Goal: Task Accomplishment & Management: Complete application form

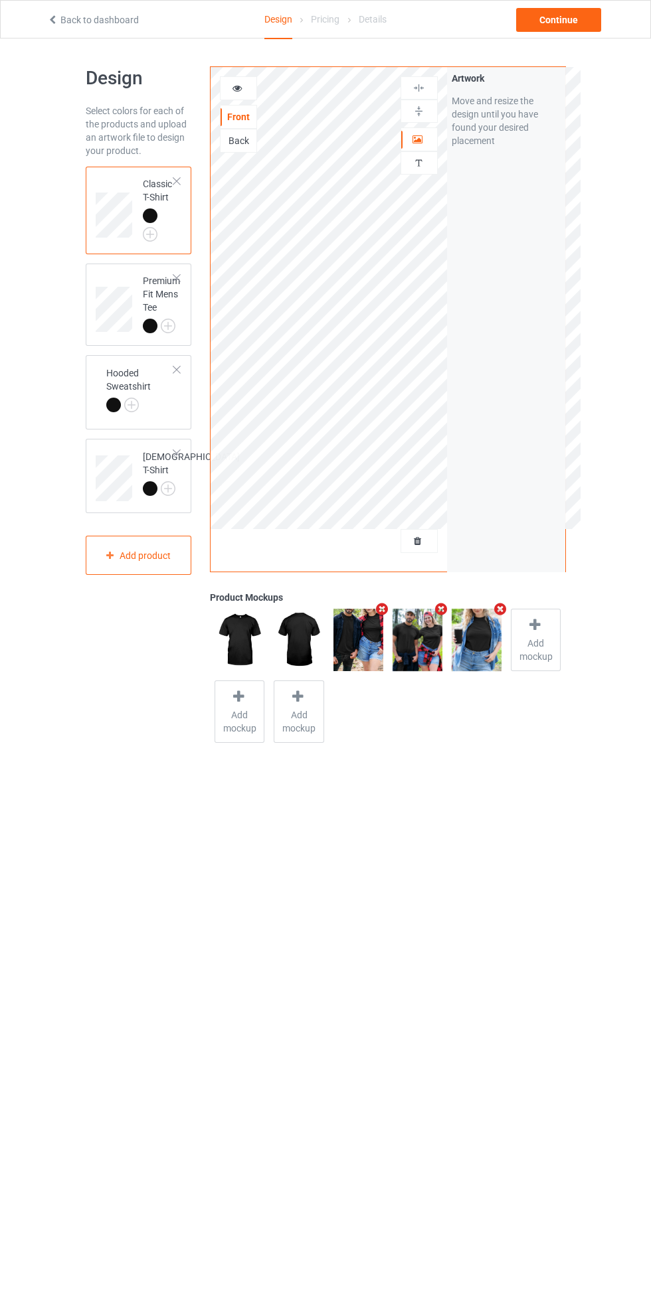
click at [450, 671] on div at bounding box center [476, 640] width 59 height 72
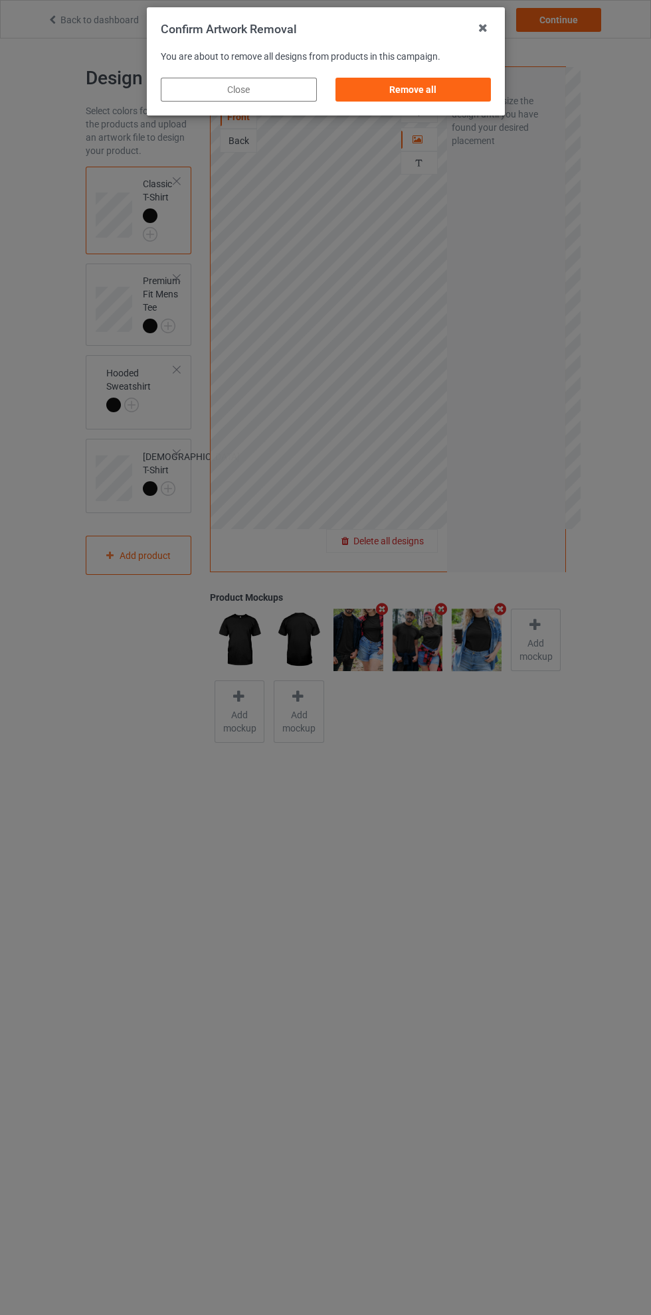
click at [413, 435] on div "Confirm Artwork Removal You are about to remove all designs from products in th…" at bounding box center [325, 657] width 651 height 1315
click at [415, 526] on div "Confirm Artwork Removal You are about to remove all designs from products in th…" at bounding box center [325, 657] width 651 height 1315
click at [420, 540] on div "Confirm Artwork Removal You are about to remove all designs from products in th…" at bounding box center [325, 657] width 651 height 1315
click at [432, 93] on div "Remove all" at bounding box center [413, 90] width 156 height 24
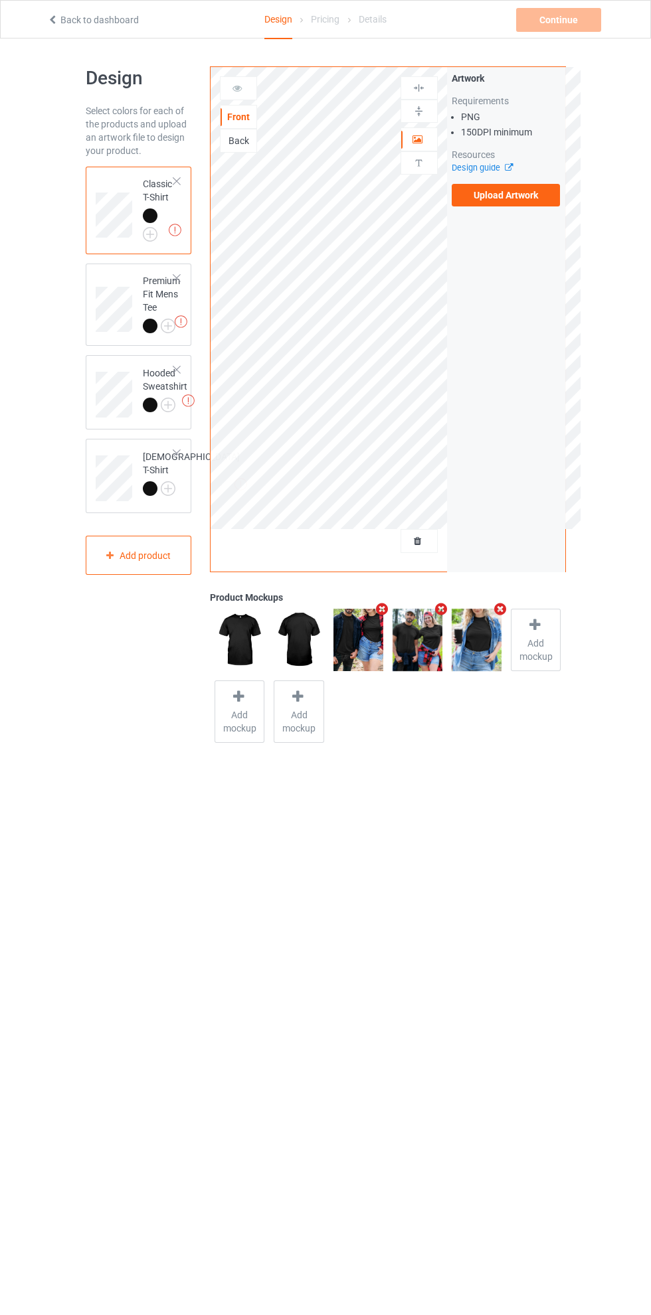
click at [523, 198] on label "Upload Artwork" at bounding box center [506, 195] width 109 height 23
click at [0, 0] on input "Upload Artwork" at bounding box center [0, 0] width 0 height 0
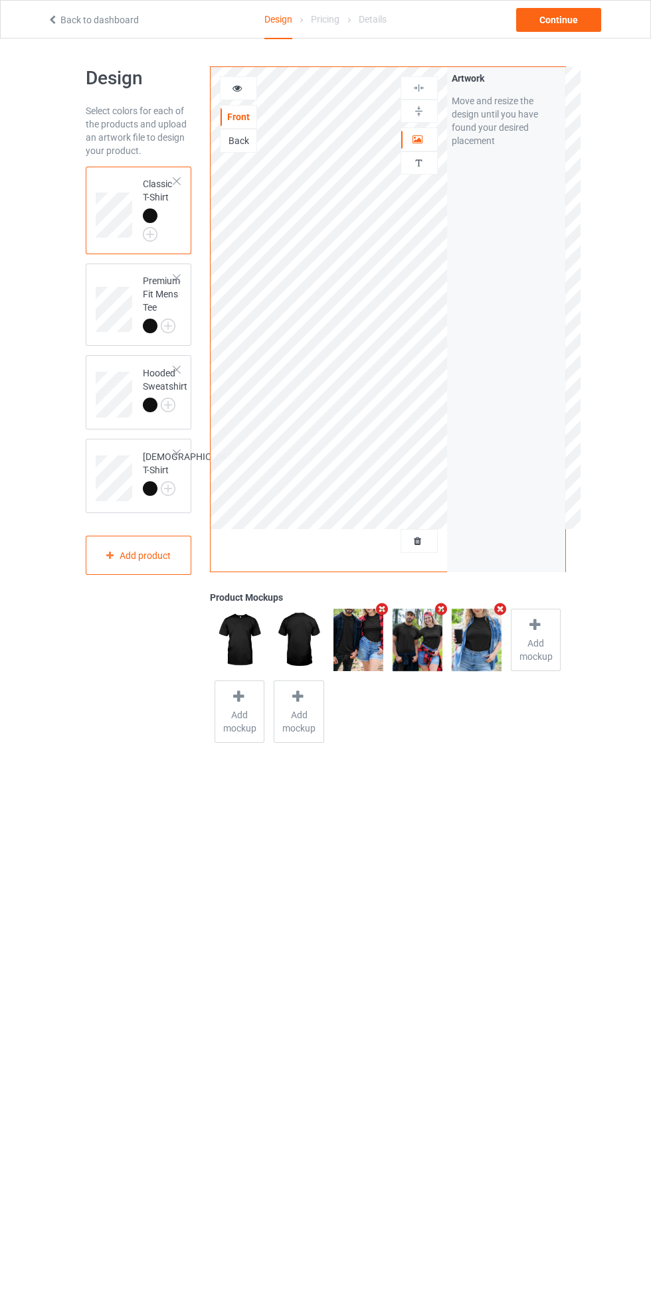
click at [254, 94] on div at bounding box center [238, 88] width 36 height 13
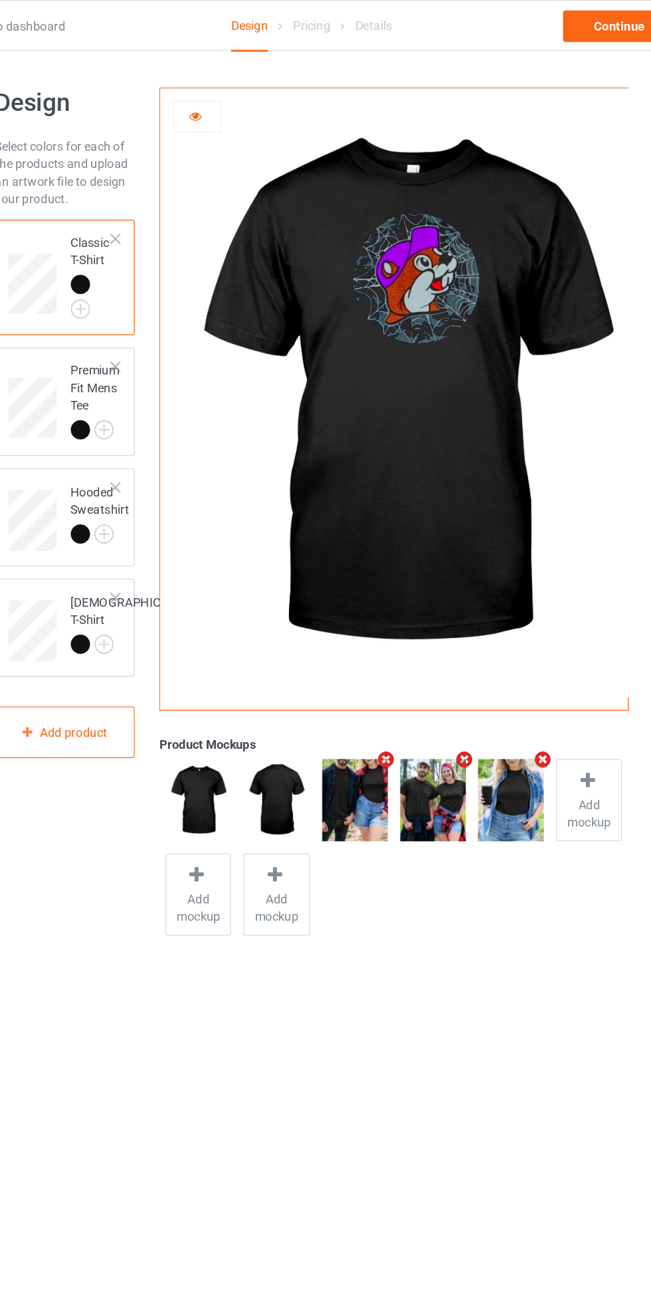
click at [235, 95] on div at bounding box center [238, 88] width 36 height 13
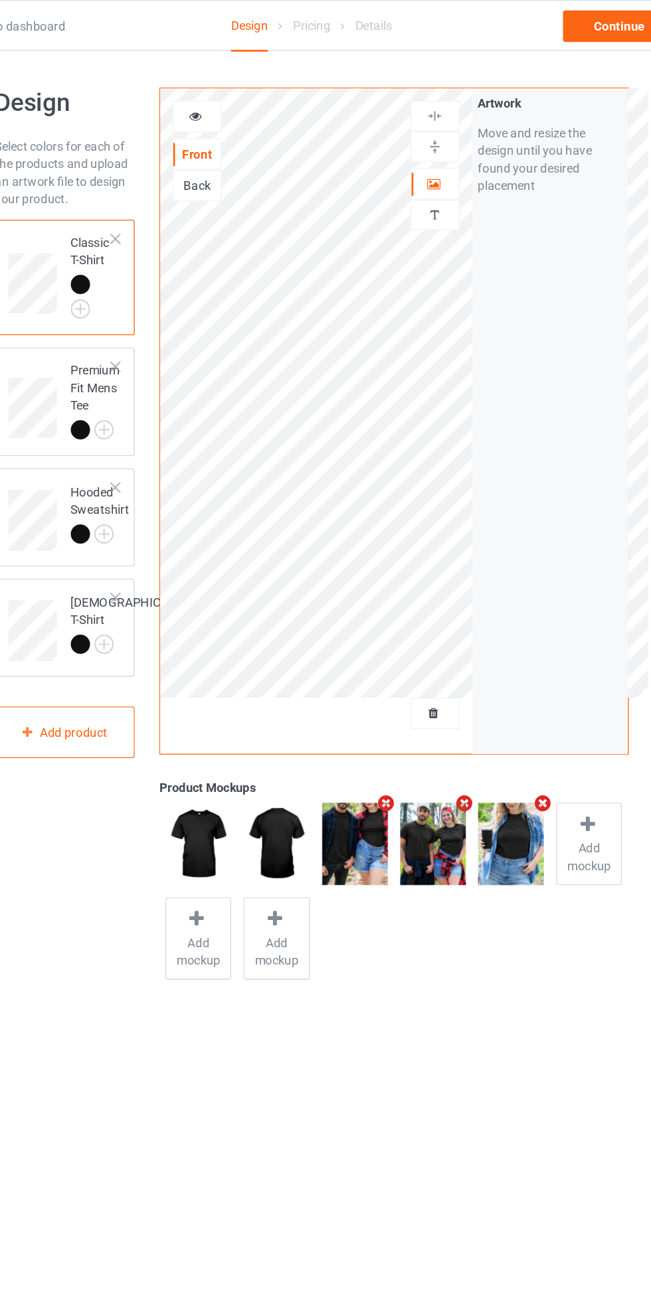
click at [418, 139] on icon at bounding box center [417, 137] width 11 height 9
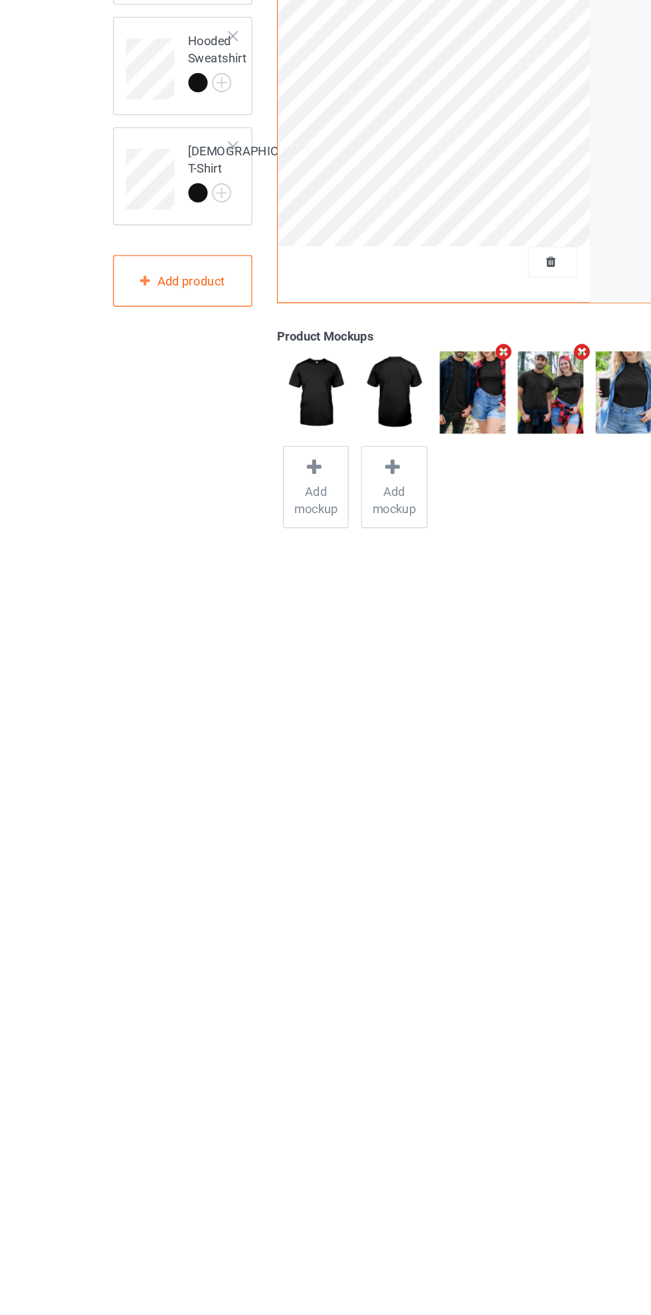
click at [247, 830] on body "Back to dashboard Design Pricing Details Continue Design Select colors for each…" at bounding box center [325, 696] width 651 height 1315
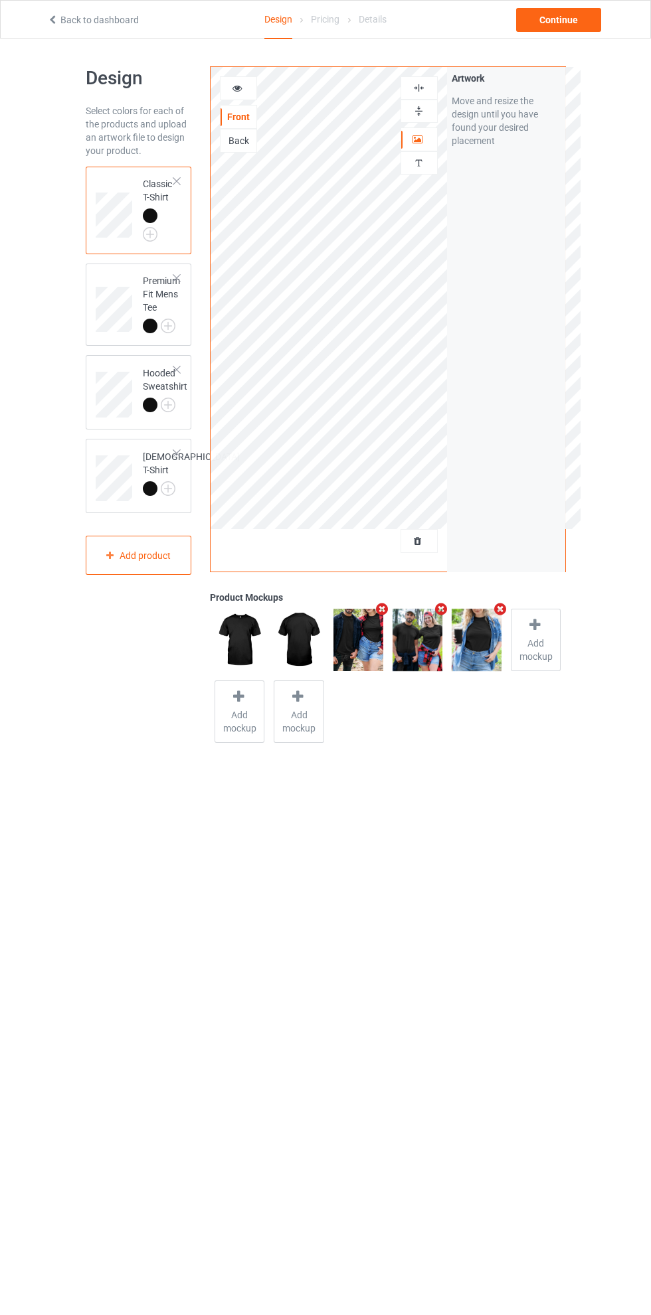
click at [423, 88] on img at bounding box center [418, 88] width 13 height 13
click at [420, 88] on img at bounding box center [418, 88] width 13 height 13
click at [433, 80] on div at bounding box center [418, 87] width 37 height 23
click at [434, 81] on div at bounding box center [418, 87] width 37 height 23
click at [434, 82] on div at bounding box center [419, 88] width 36 height 13
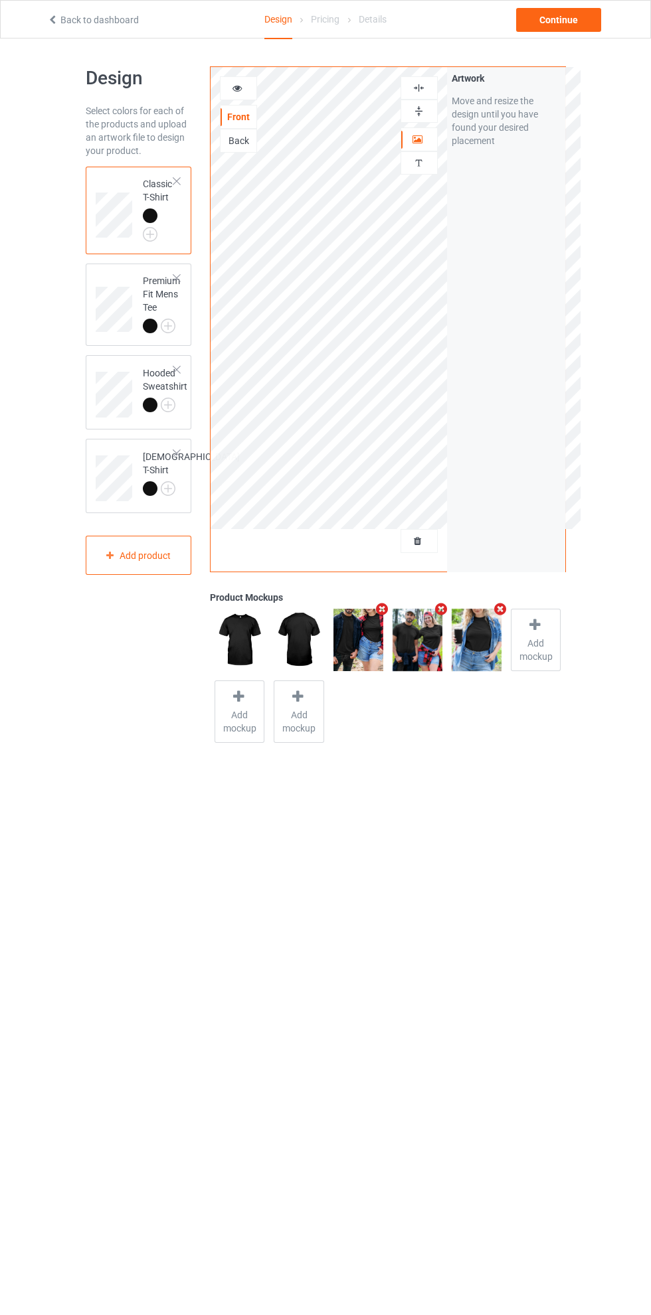
click at [248, 151] on div "Back" at bounding box center [238, 141] width 37 height 24
click at [250, 151] on div "Back" at bounding box center [238, 141] width 37 height 24
click at [249, 146] on div "Back" at bounding box center [238, 140] width 36 height 13
click at [516, 197] on label "Upload Artwork" at bounding box center [506, 195] width 109 height 23
click at [0, 0] on input "Upload Artwork" at bounding box center [0, 0] width 0 height 0
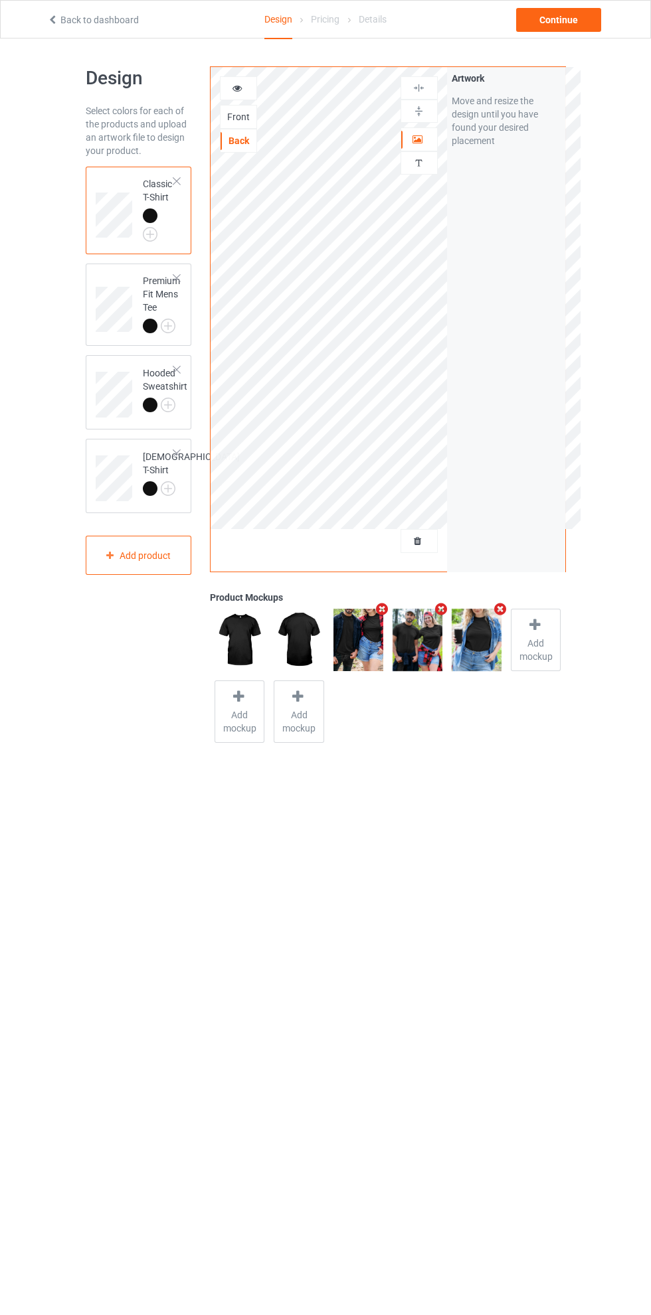
click at [418, 766] on div "Design Select colors for each of the products and upload an artwork file to des…" at bounding box center [326, 407] width 480 height 737
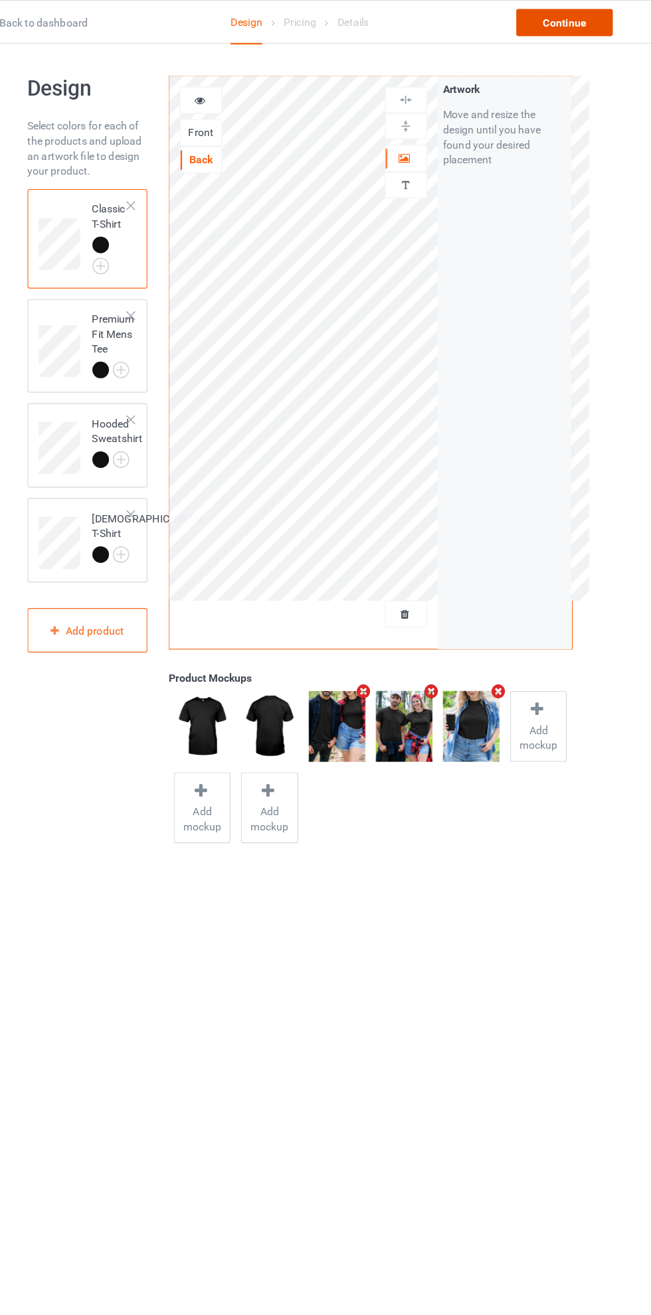
click at [567, 24] on div "Continue" at bounding box center [558, 20] width 85 height 24
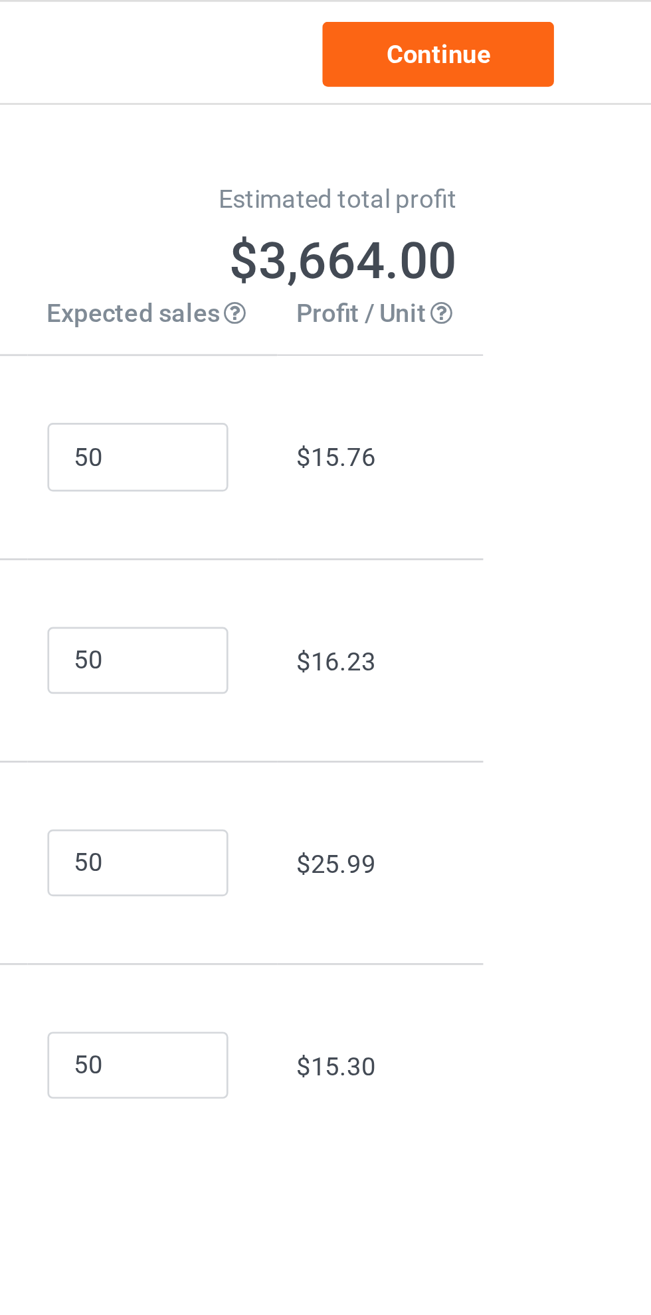
click at [550, 21] on link "Continue" at bounding box center [558, 20] width 85 height 24
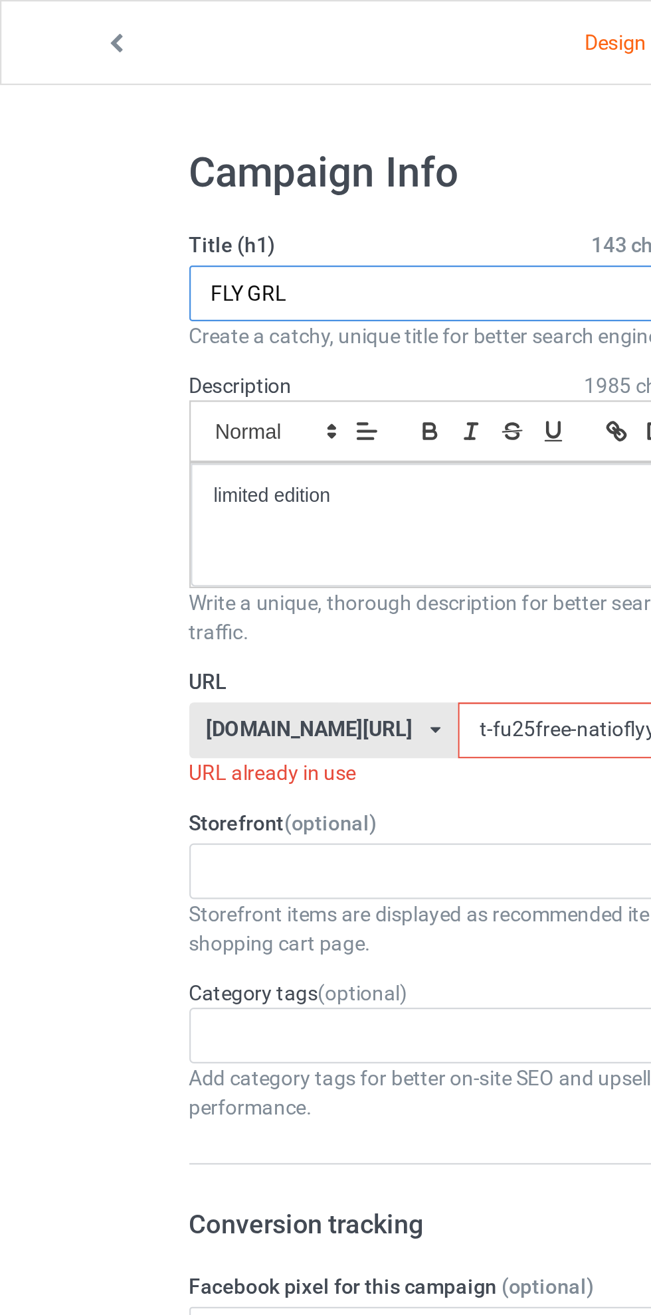
click at [157, 135] on input "FLY GRL" at bounding box center [217, 132] width 262 height 25
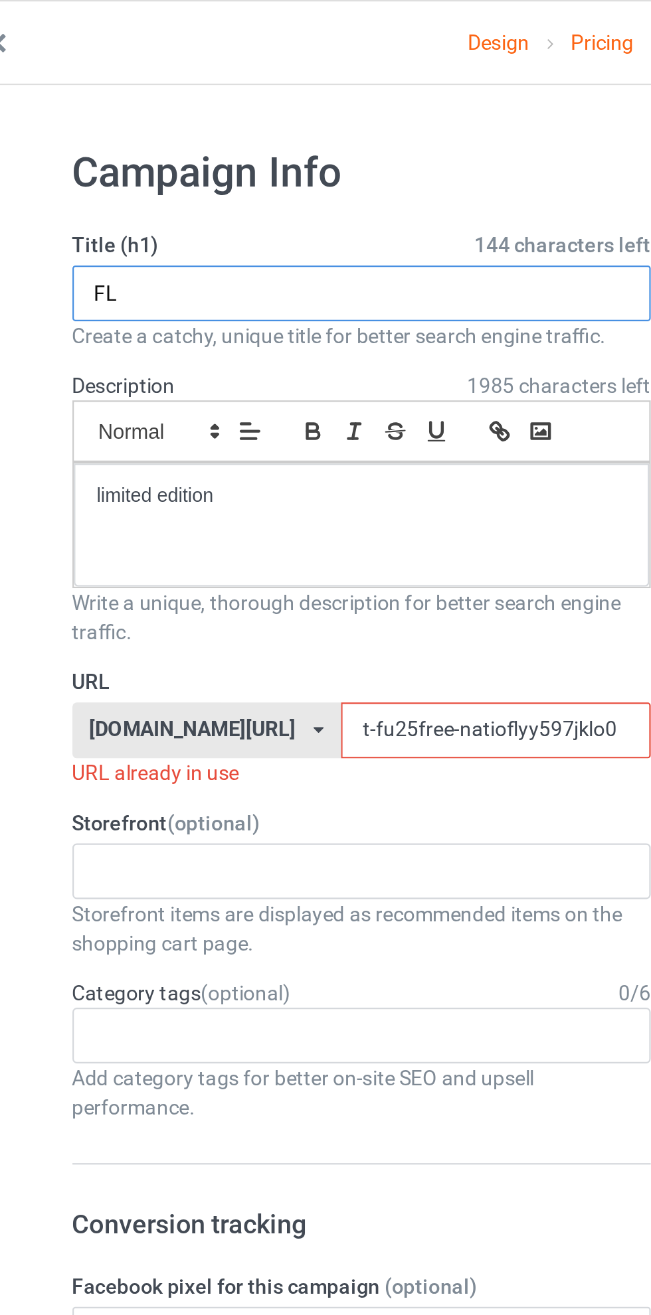
type input "F"
click at [128, 133] on input "EES BVUC" at bounding box center [217, 132] width 262 height 25
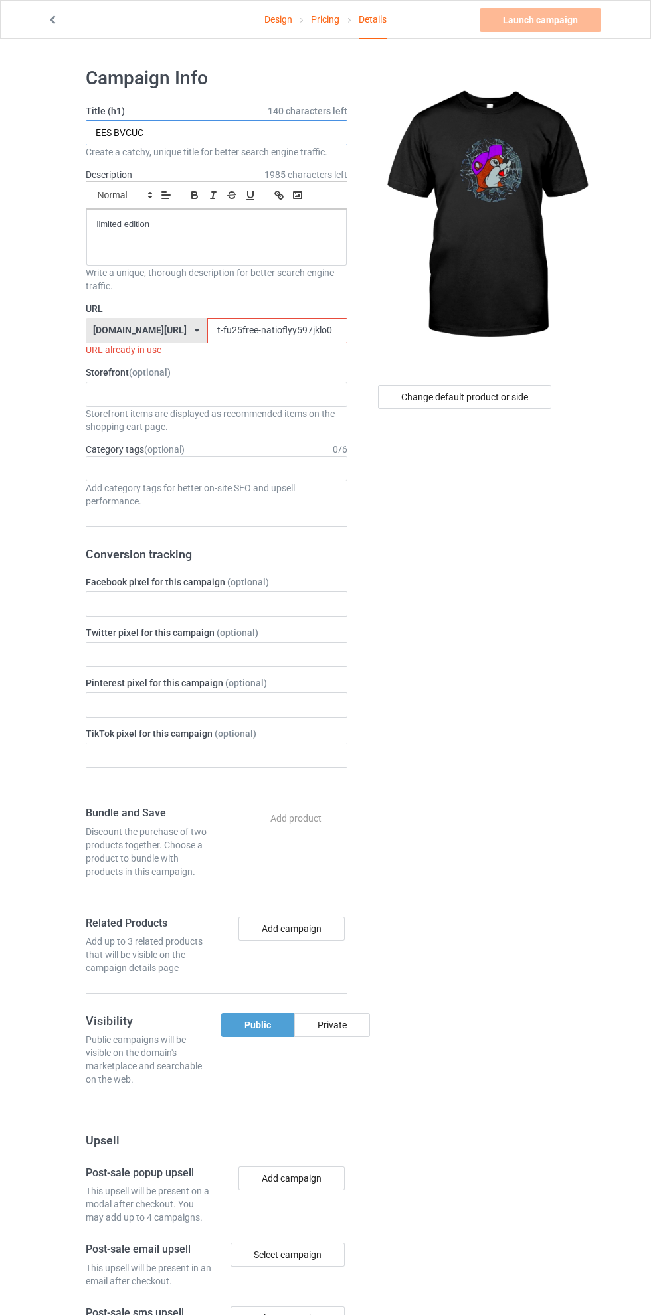
click at [164, 133] on input "EES BVCUC" at bounding box center [217, 132] width 262 height 25
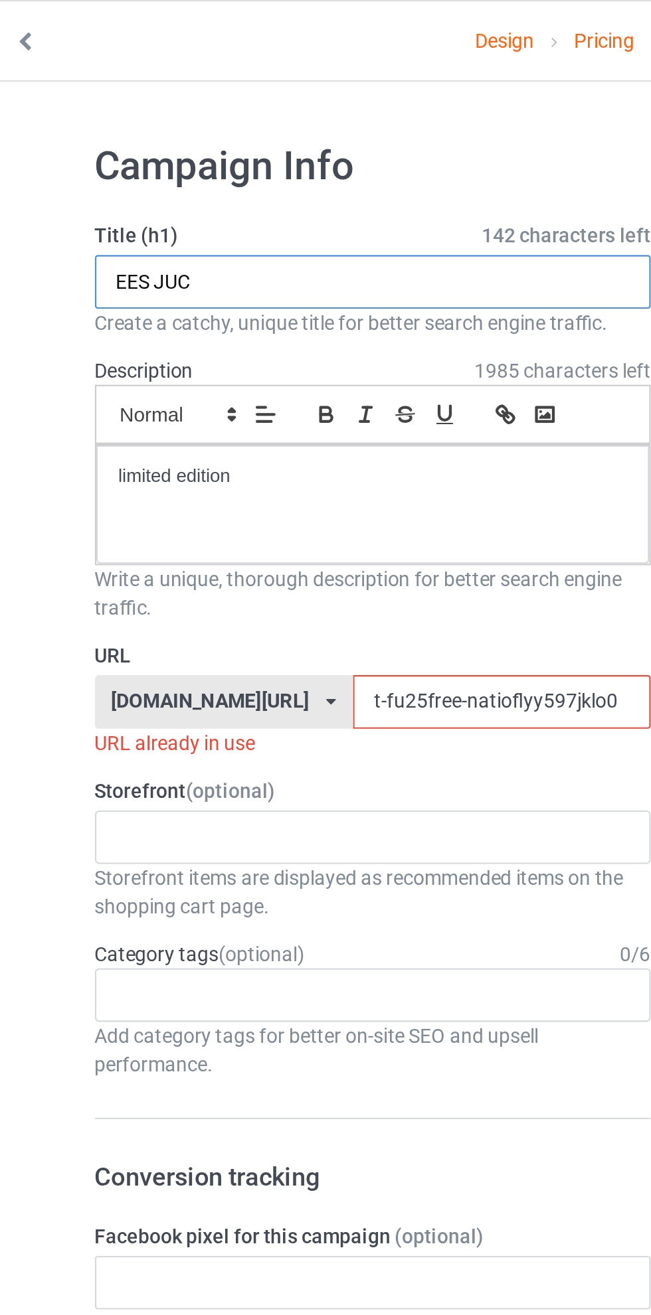
click at [133, 135] on input "EES JUC" at bounding box center [217, 132] width 262 height 25
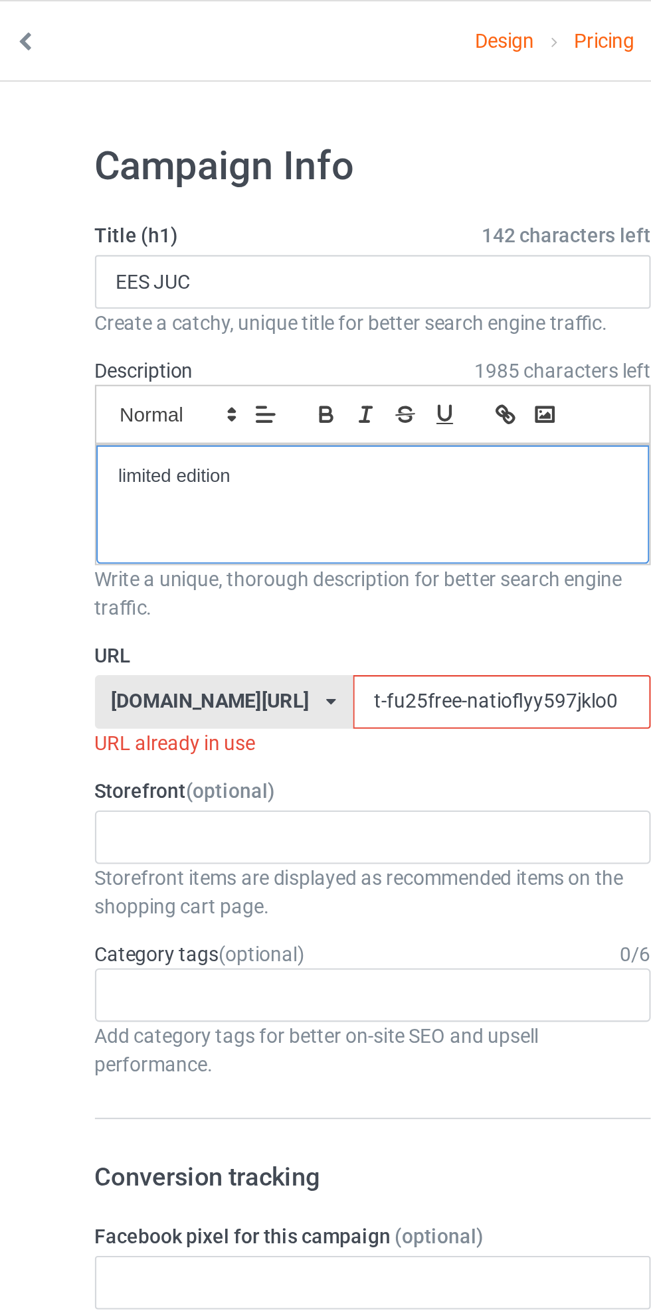
click at [187, 262] on div "limited edition" at bounding box center [216, 238] width 260 height 56
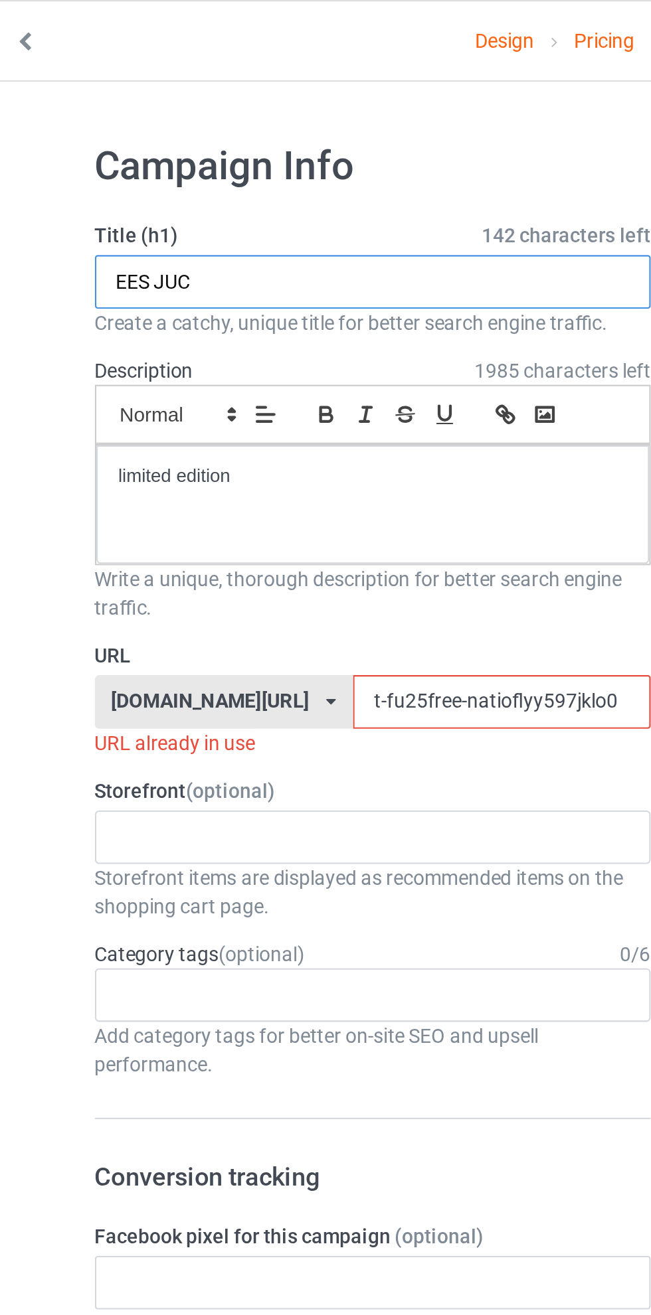
click at [131, 135] on input "EES JUC" at bounding box center [217, 132] width 262 height 25
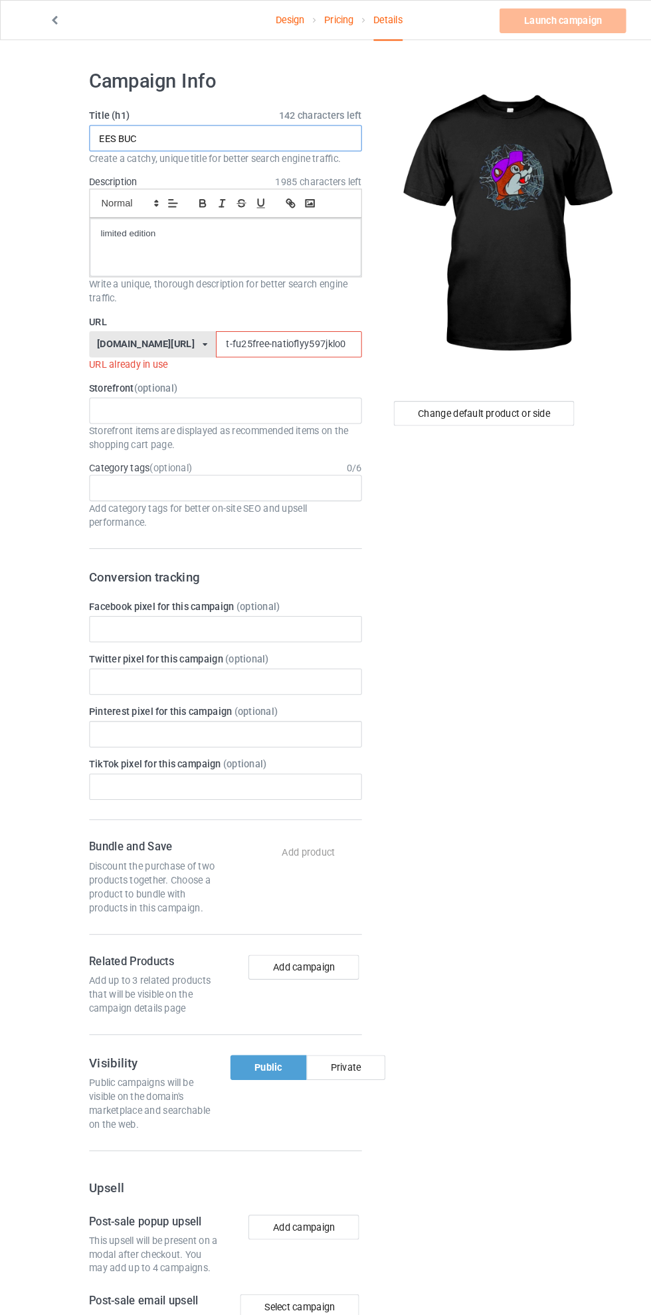
type input "EES BUC"
click at [232, 331] on input "t-fu25free-natioflyy597jklo0" at bounding box center [277, 330] width 140 height 25
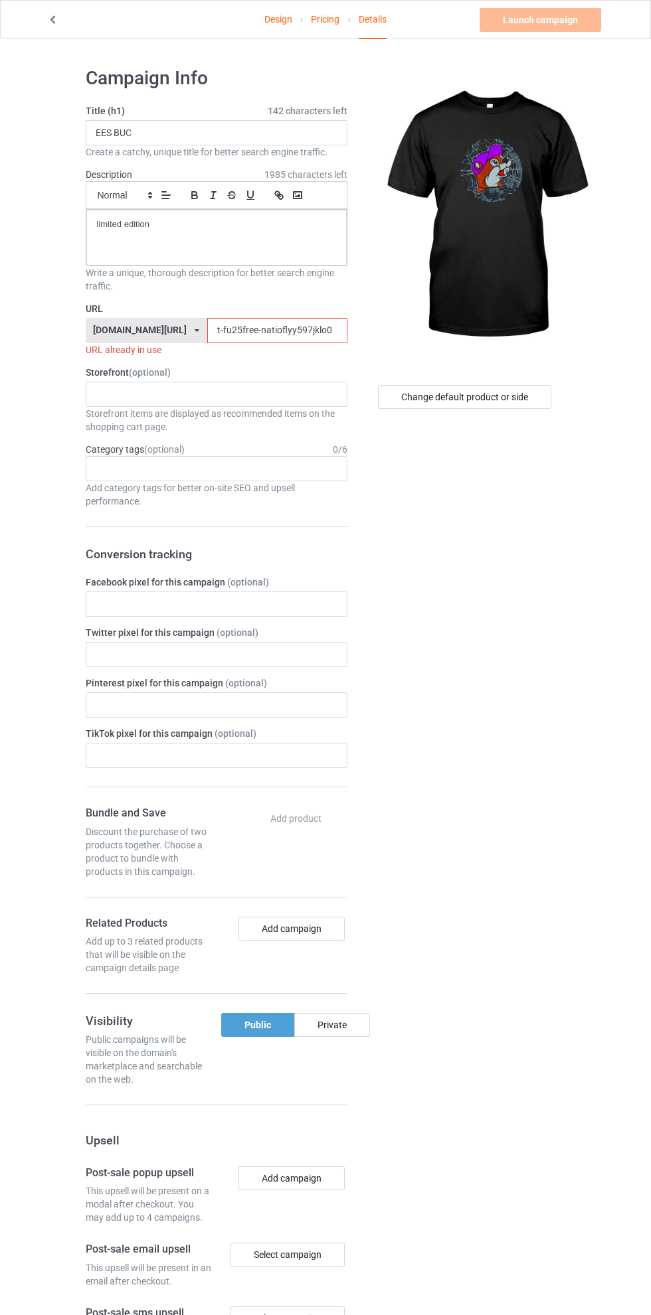
click at [250, 331] on input "t-fu25free-natioflyy597jklo0" at bounding box center [277, 330] width 140 height 25
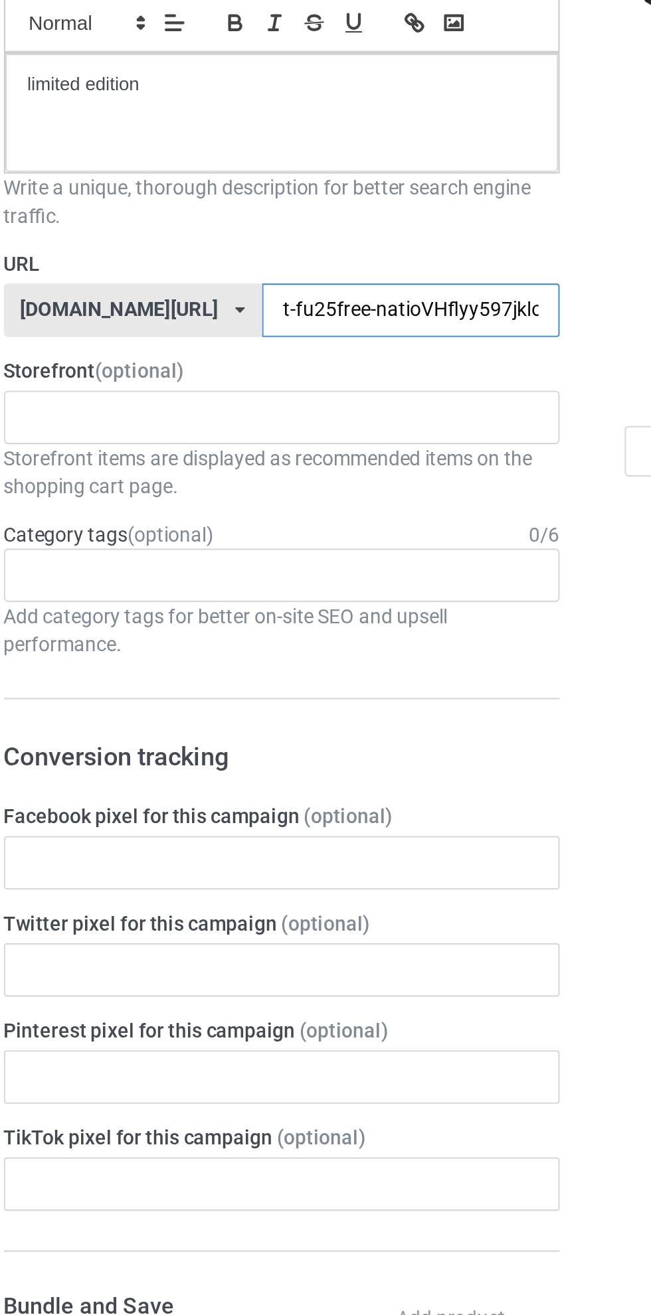
type input "t-fu25free-natioVHJflyy597jklo0"
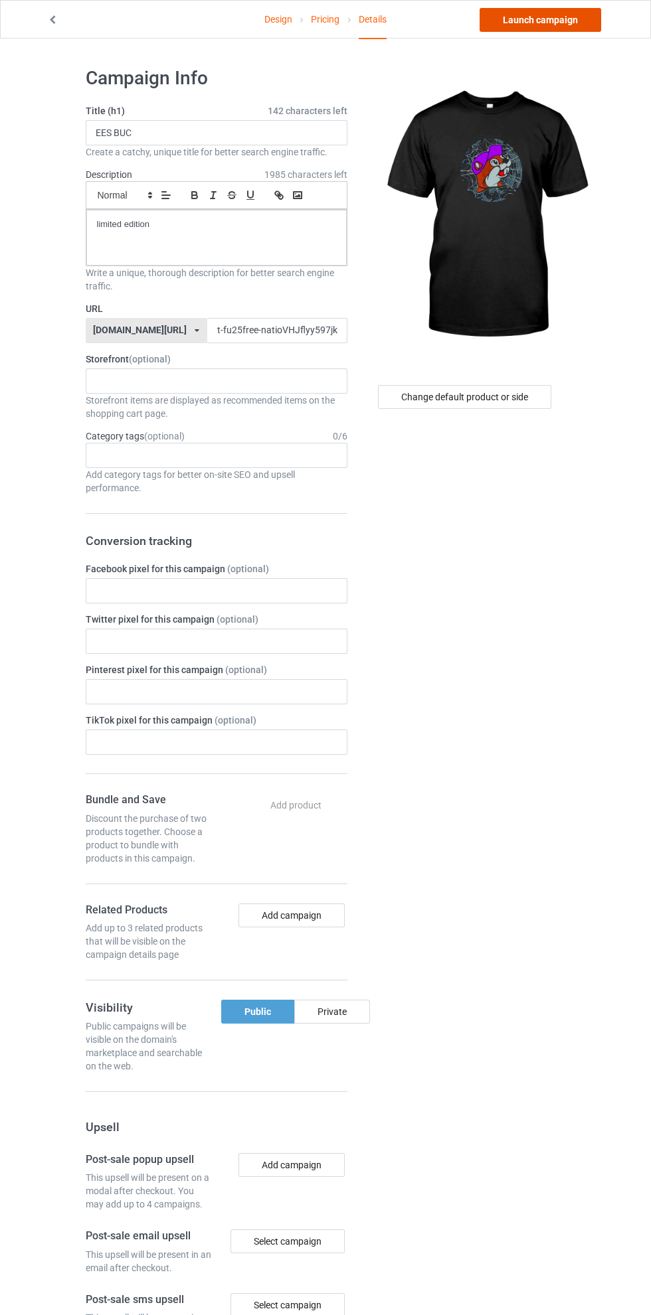
click at [516, 27] on link "Launch campaign" at bounding box center [540, 20] width 122 height 24
